Goal: Navigation & Orientation: Find specific page/section

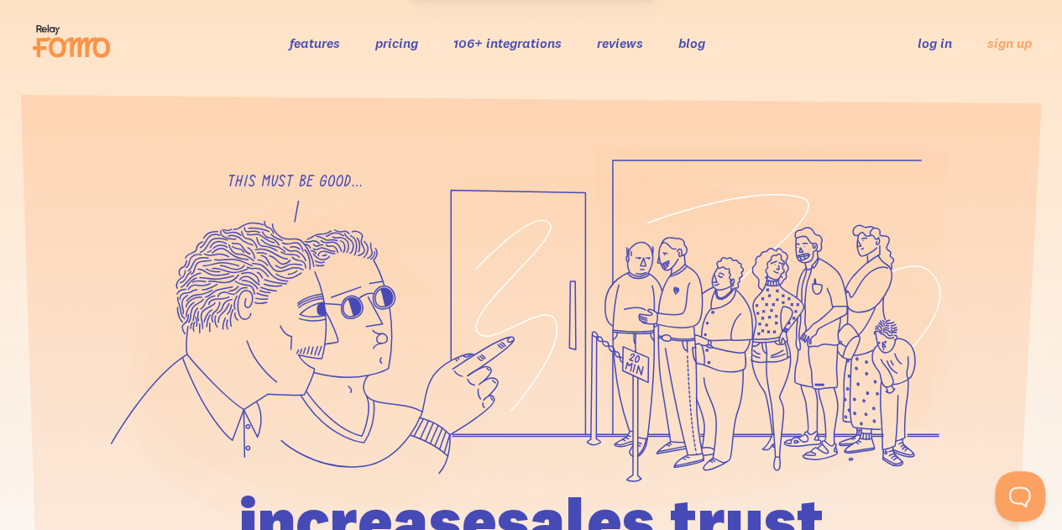
click at [856, 293] on icon at bounding box center [771, 297] width 355 height 301
click at [468, 34] on li "106+ integrations" at bounding box center [507, 42] width 108 height 19
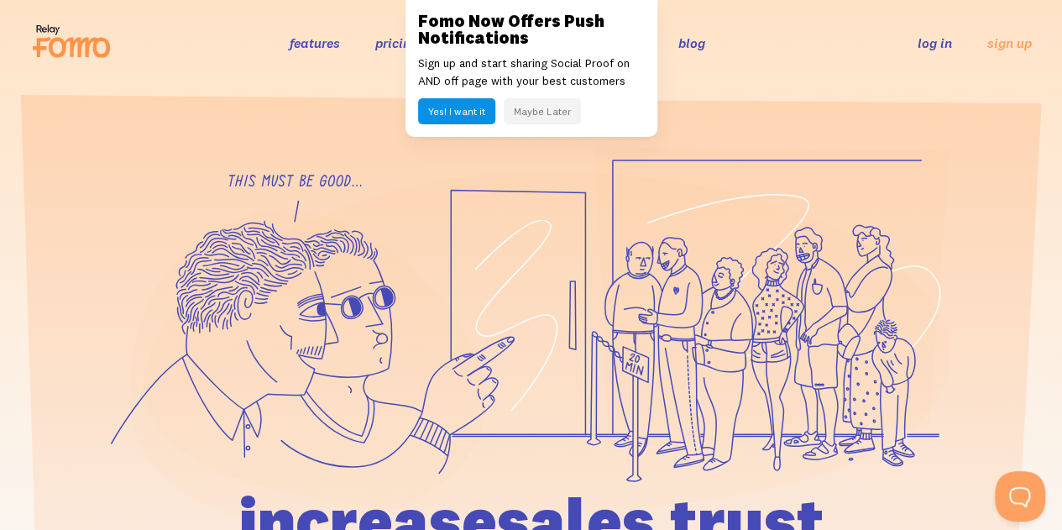
click at [539, 159] on icon at bounding box center [531, 335] width 840 height 379
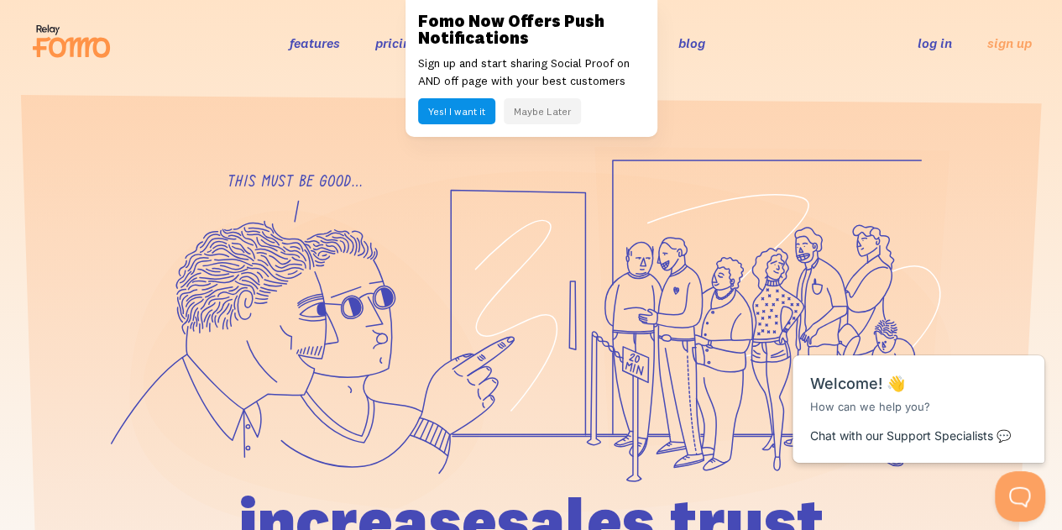
click at [554, 113] on button "Maybe Later" at bounding box center [542, 111] width 77 height 26
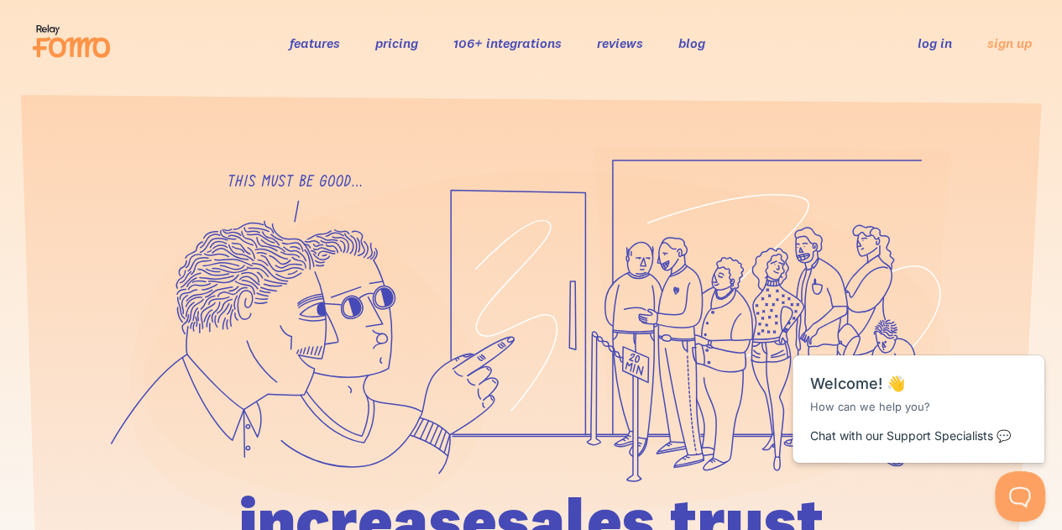
click at [529, 40] on link "106+ integrations" at bounding box center [507, 42] width 108 height 17
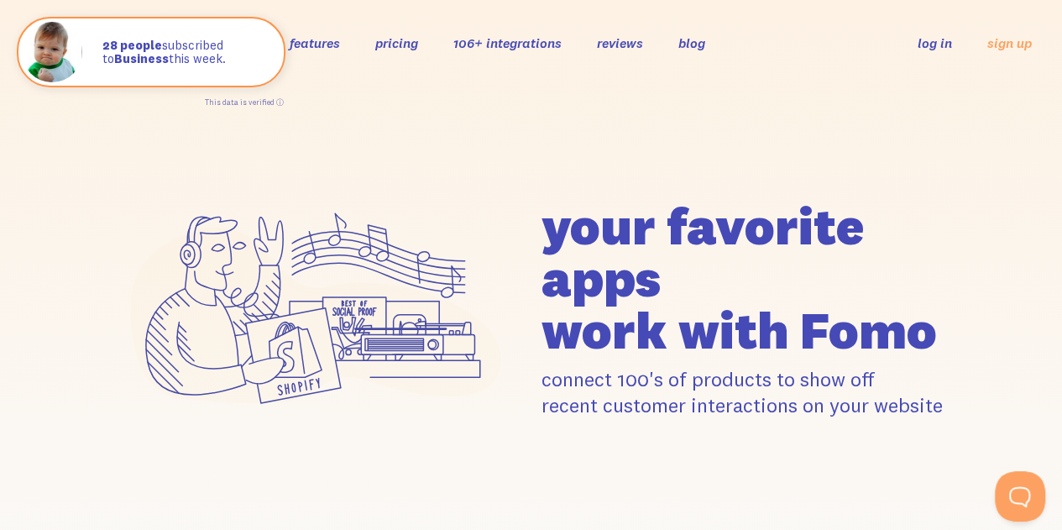
click at [629, 38] on link "reviews" at bounding box center [620, 42] width 46 height 17
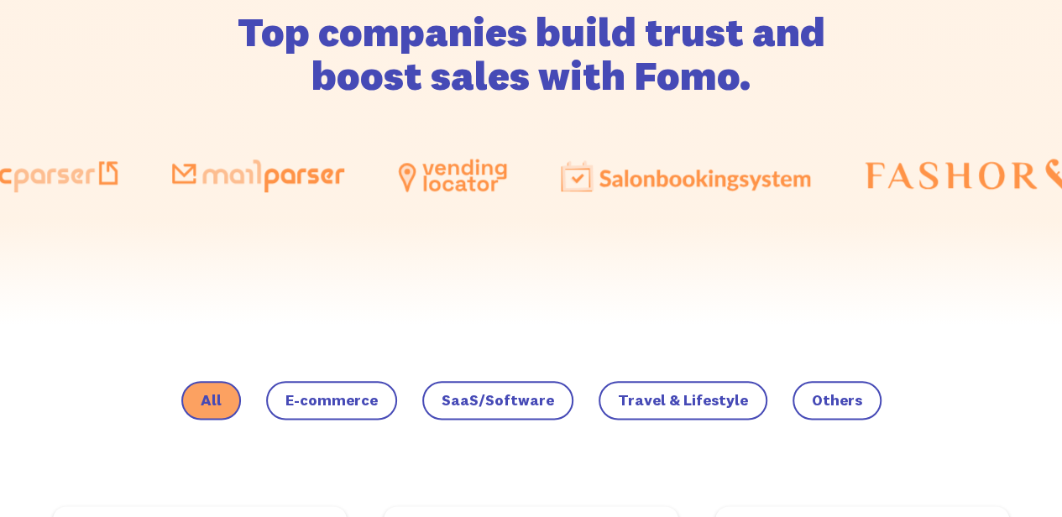
scroll to position [790, 0]
